Goal: Find specific page/section: Find specific page/section

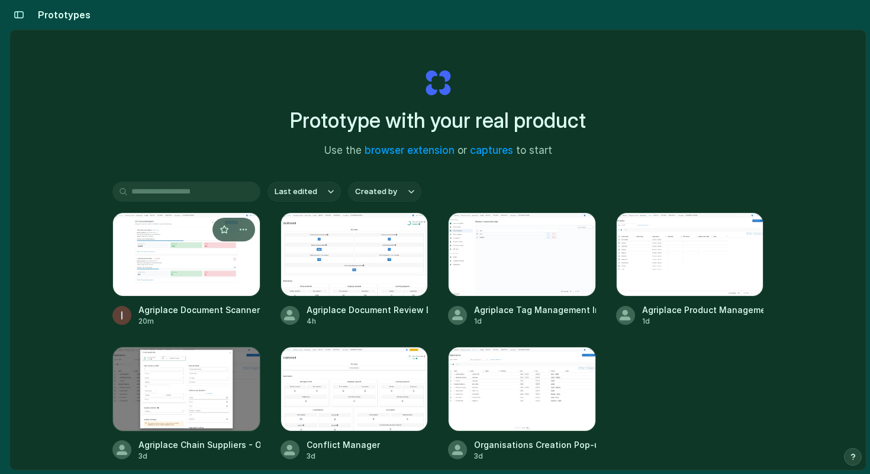
click at [179, 262] on div at bounding box center [186, 254] width 148 height 84
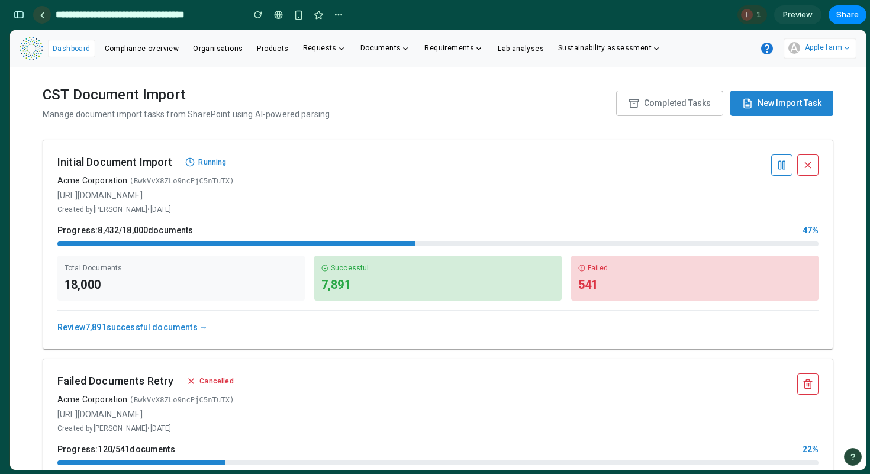
click at [43, 15] on div at bounding box center [42, 15] width 5 height 7
